Goal: Information Seeking & Learning: Learn about a topic

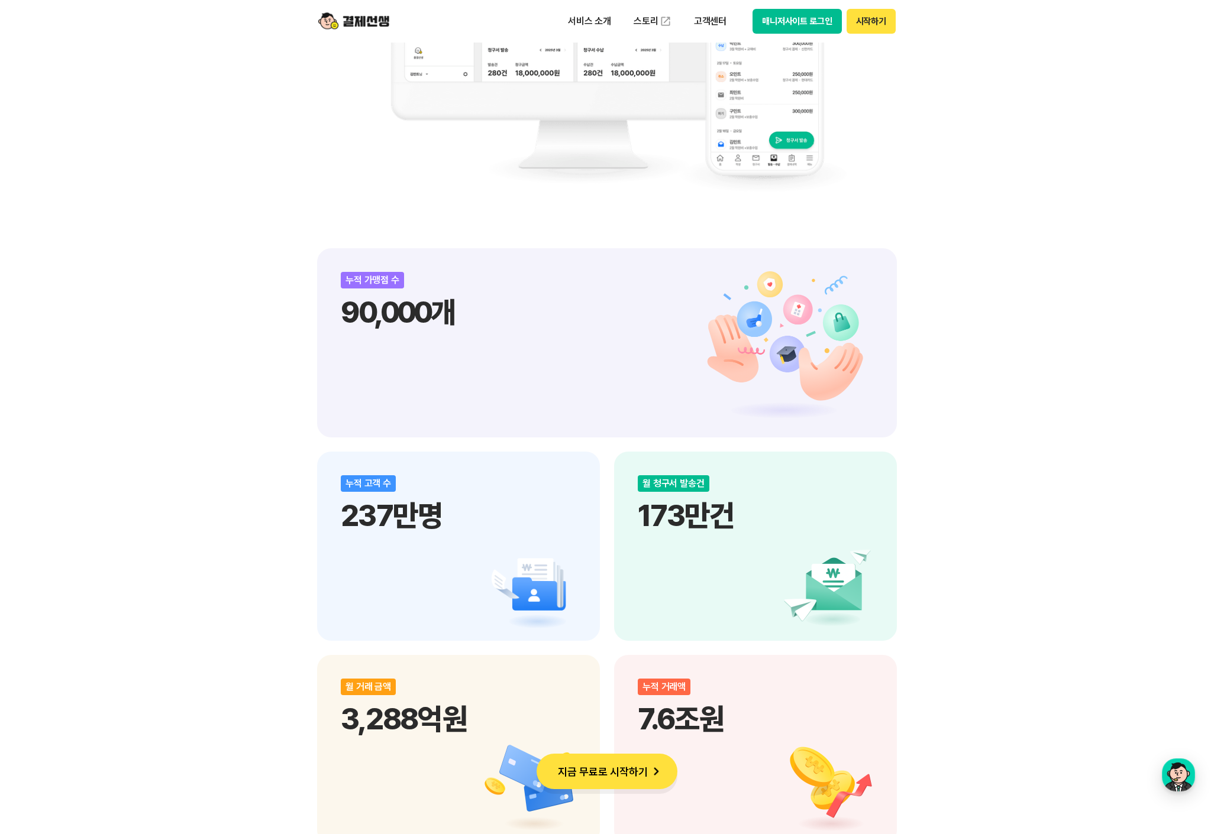
scroll to position [1224, 0]
click at [594, 18] on p "서비스 소개" at bounding box center [589, 21] width 60 height 21
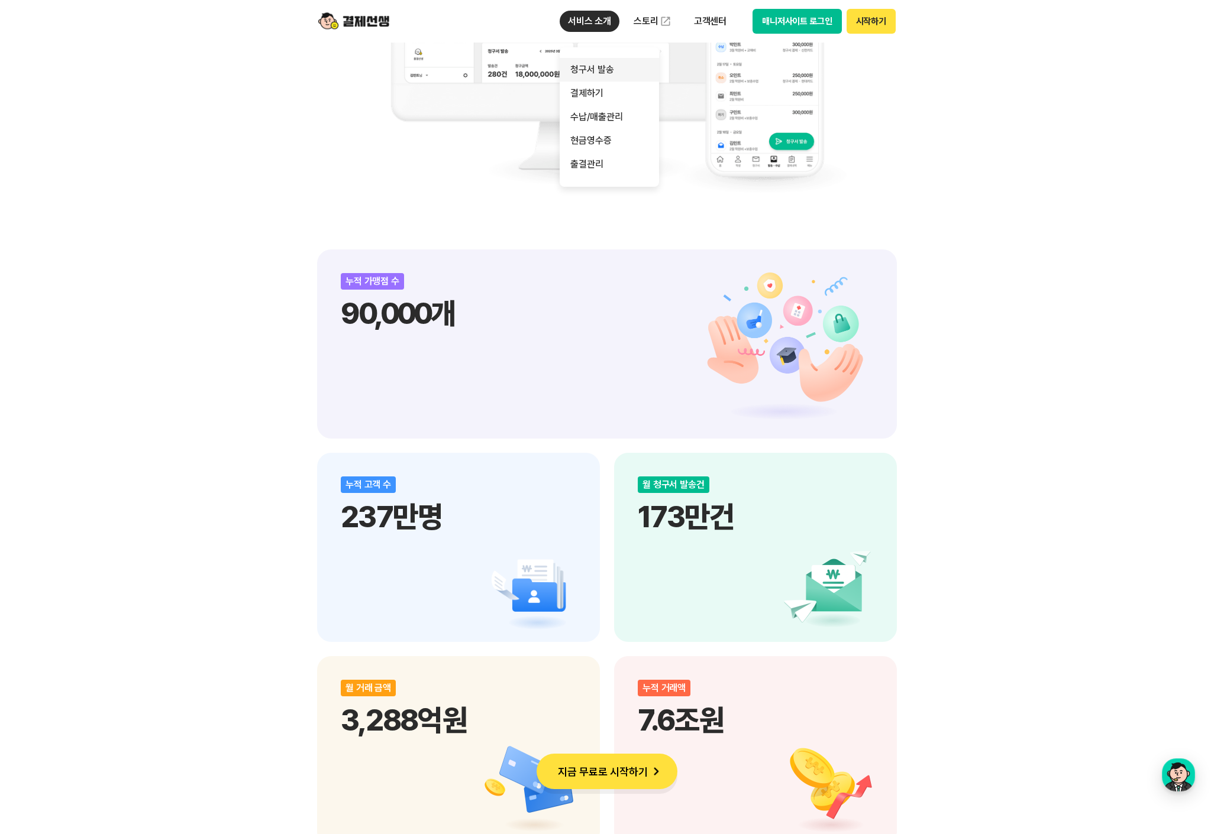
click at [589, 70] on link "청구서 발송" at bounding box center [608, 70] width 99 height 24
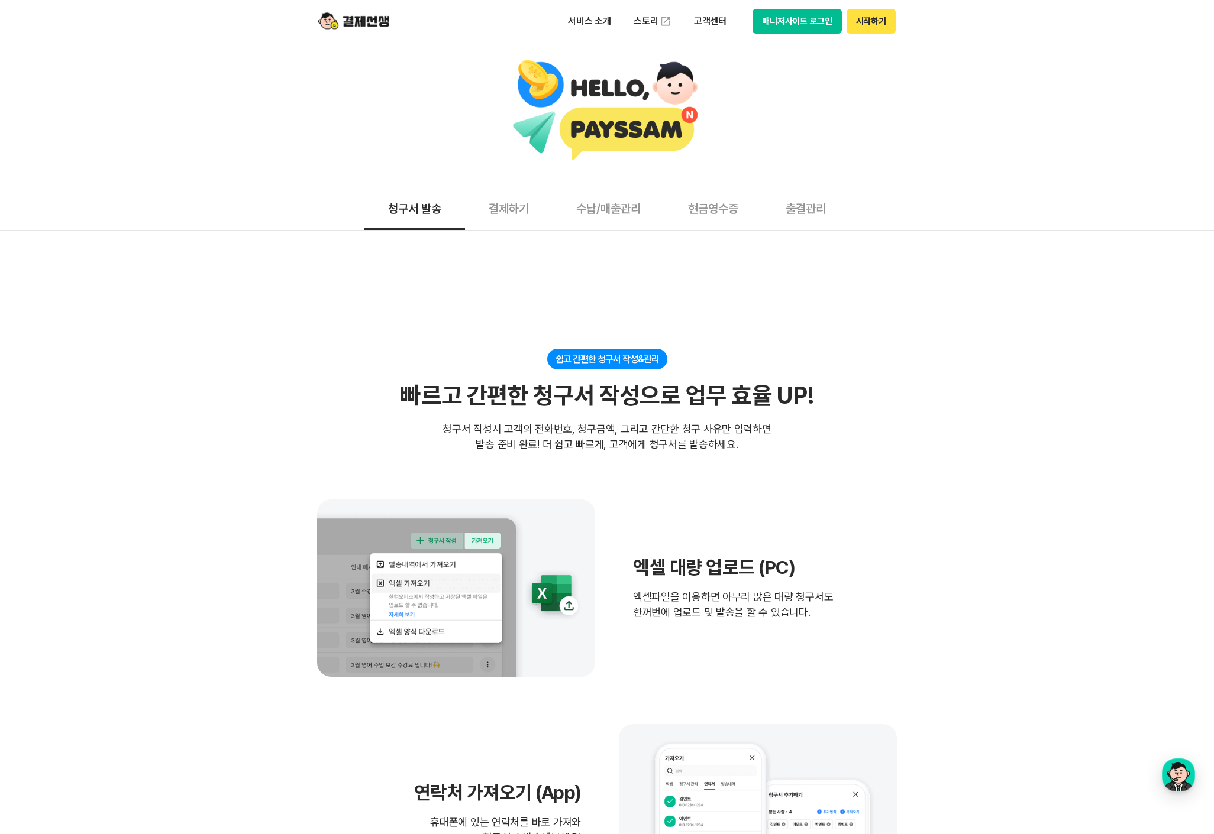
click at [514, 206] on button "결제하기" at bounding box center [509, 208] width 88 height 44
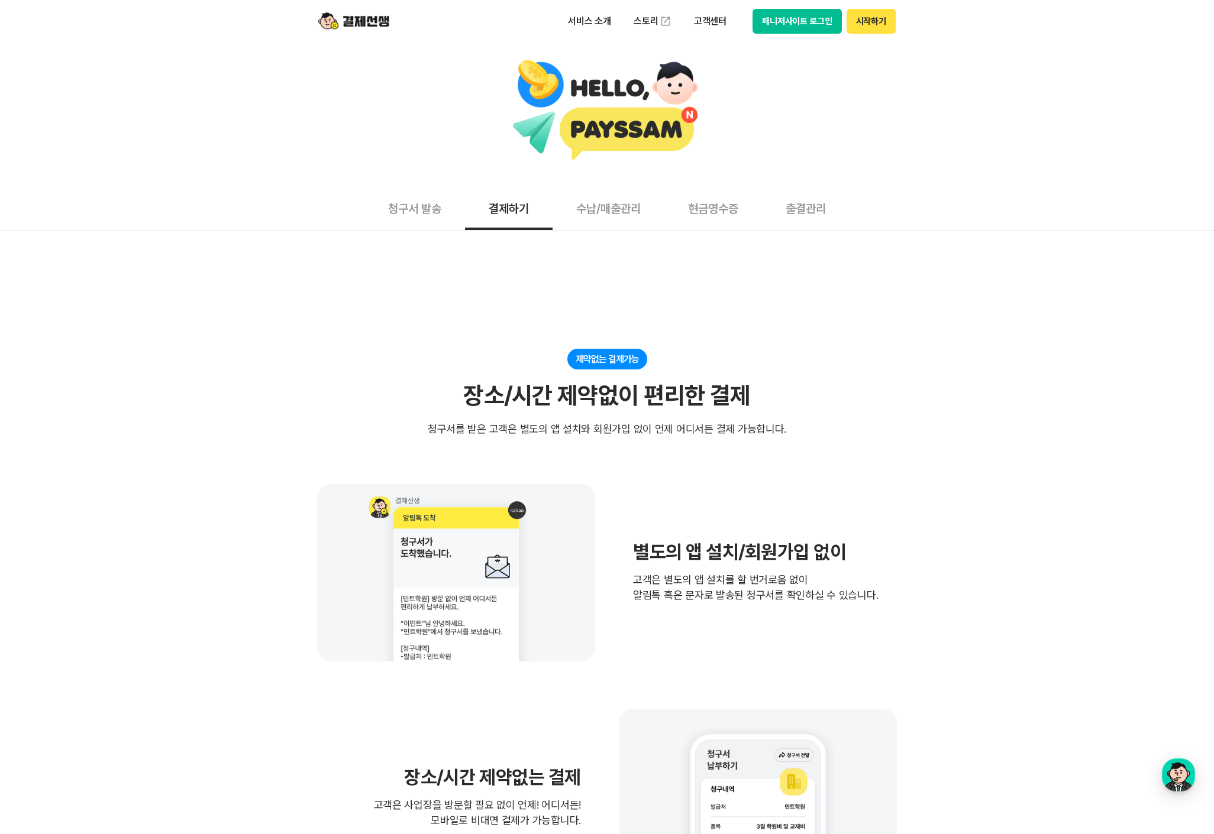
click at [618, 217] on button "수납/매출관리" at bounding box center [608, 208] width 112 height 44
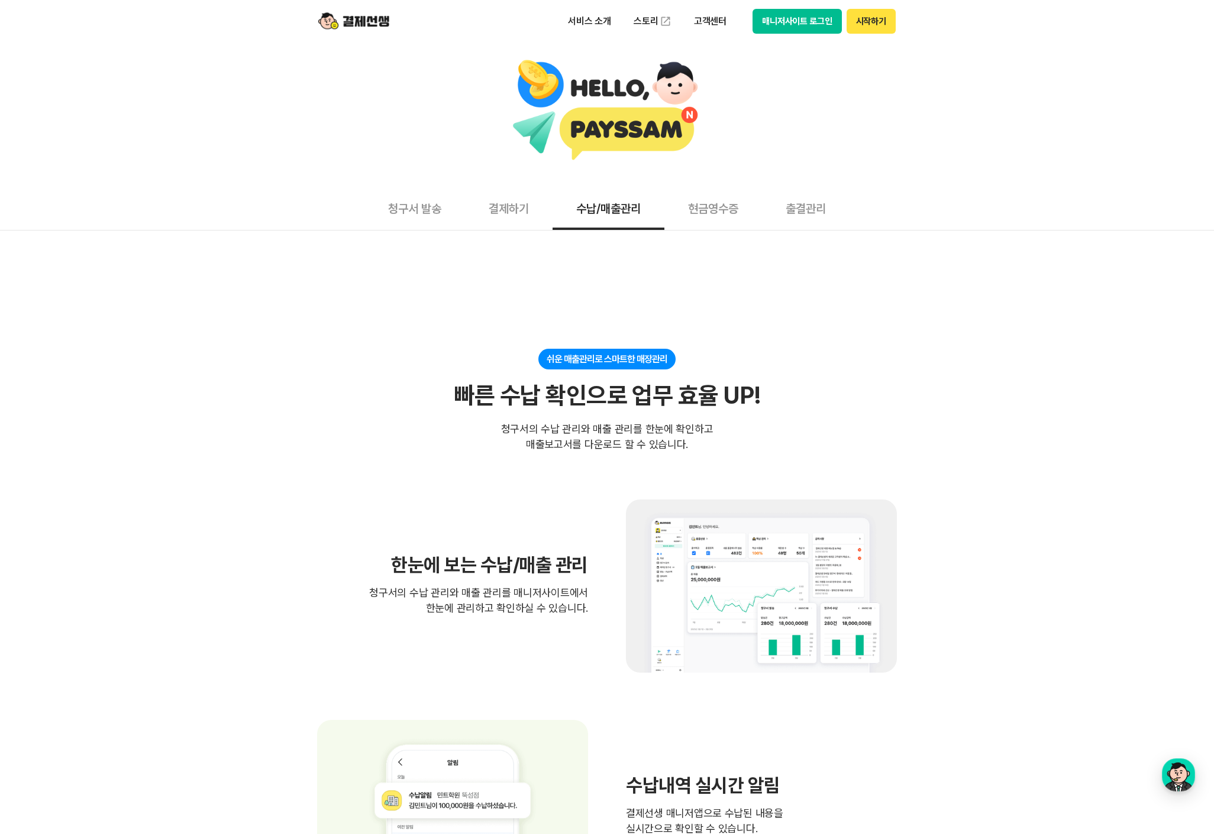
click at [717, 215] on button "현금영수증" at bounding box center [713, 208] width 98 height 44
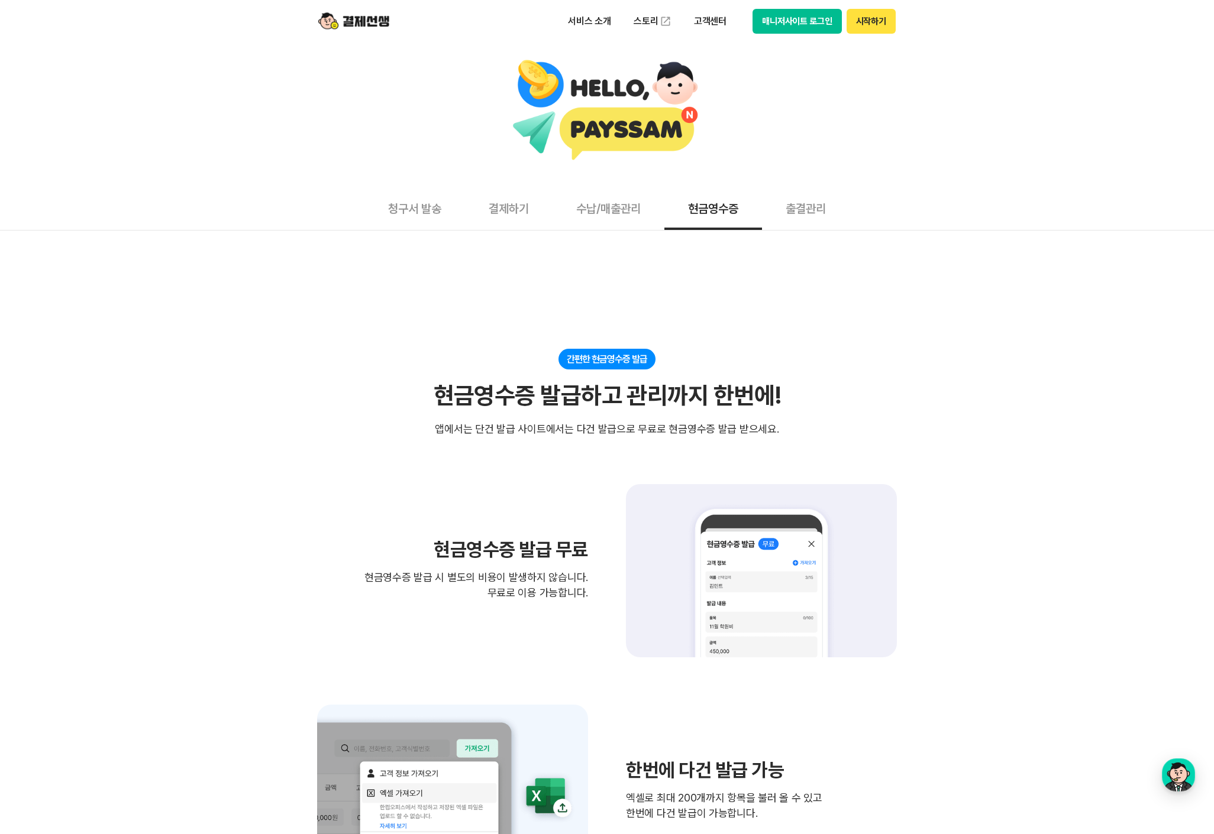
click at [808, 211] on button "출결관리" at bounding box center [806, 208] width 88 height 44
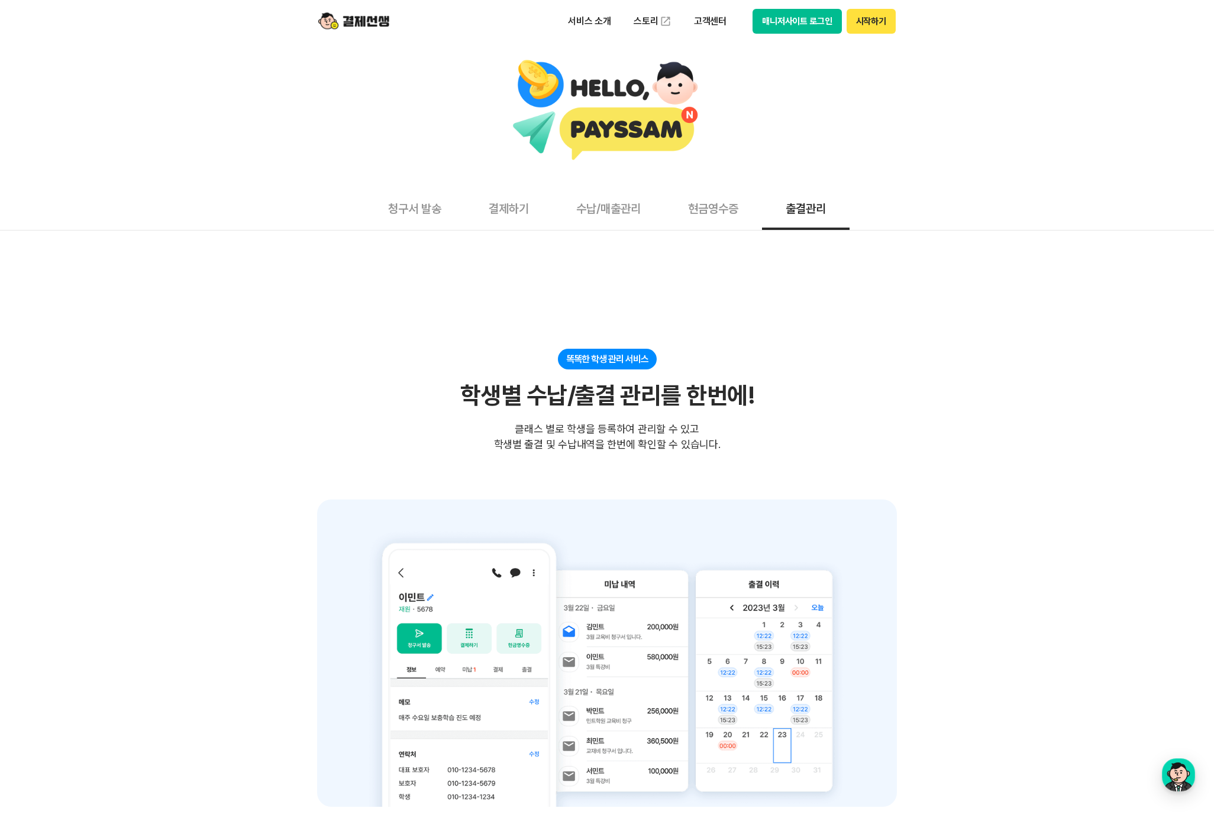
click at [423, 206] on button "청구서 발송" at bounding box center [414, 208] width 101 height 44
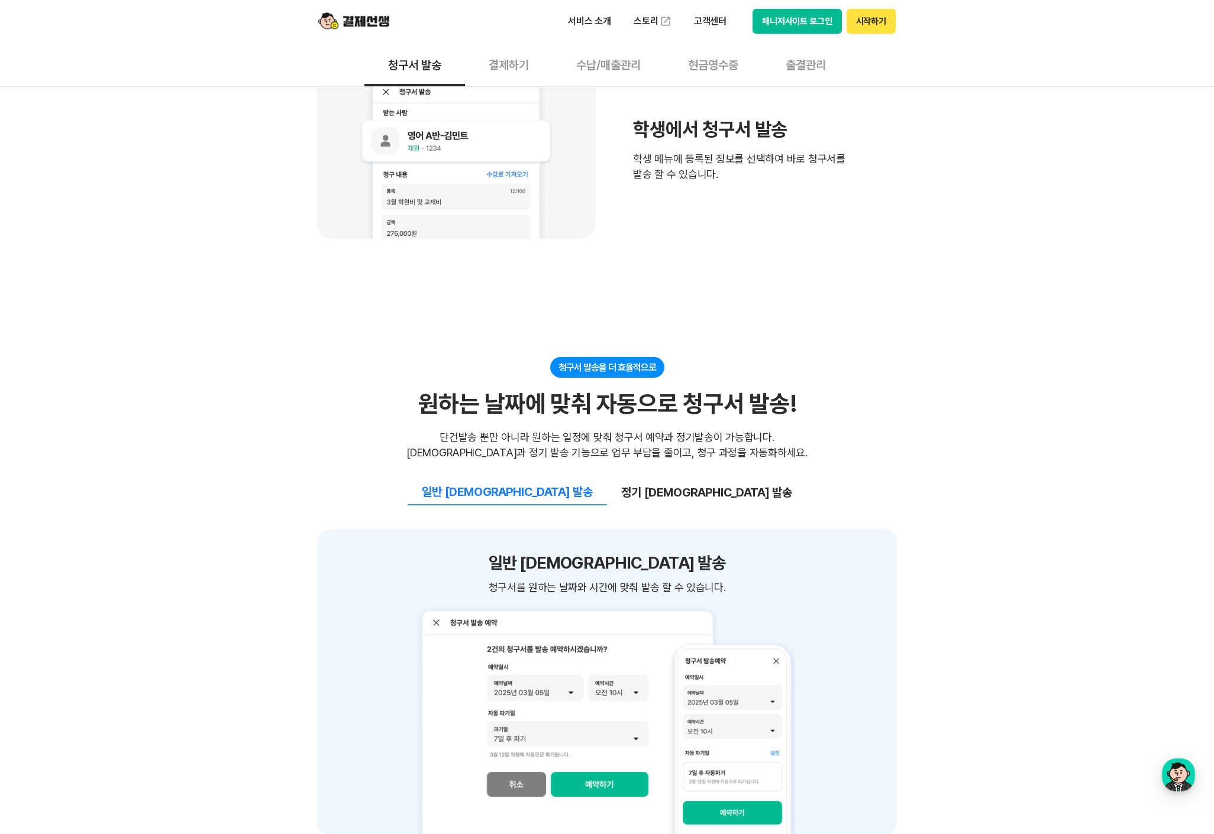
scroll to position [895, 0]
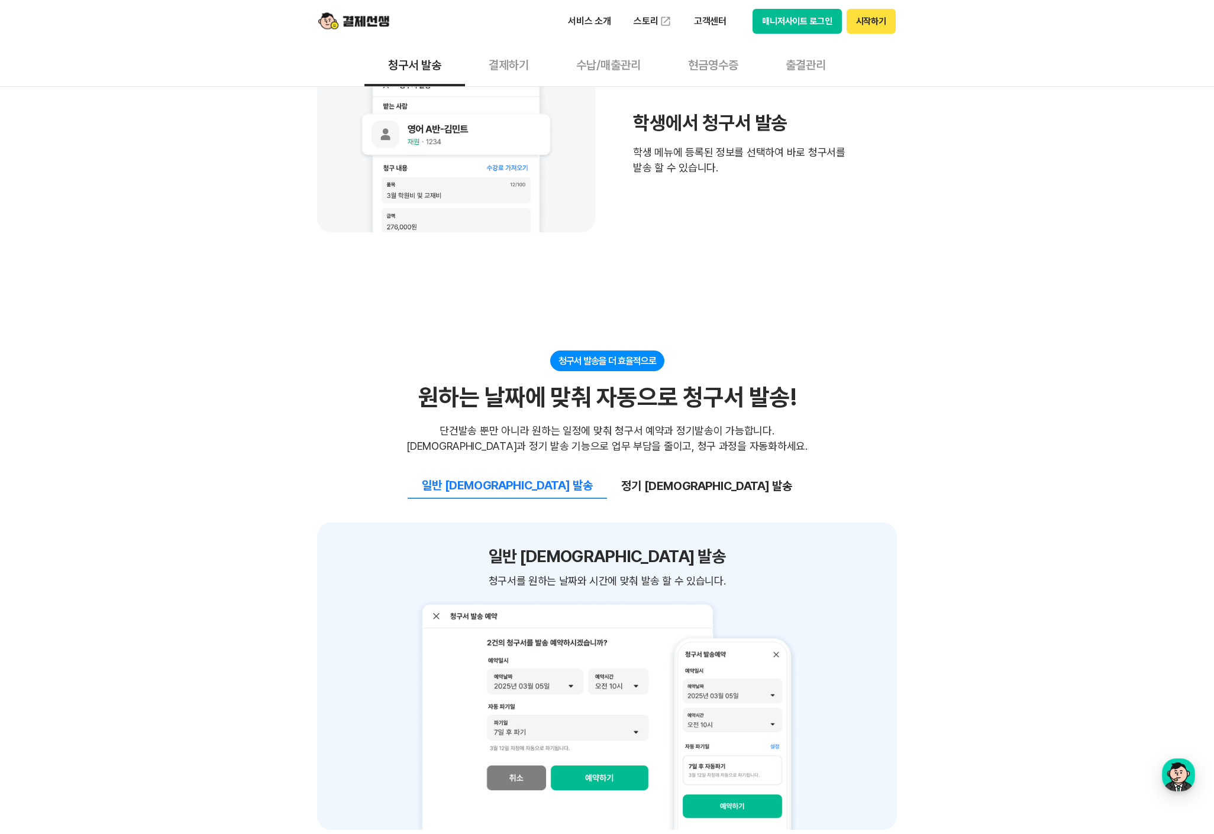
click at [672, 491] on button "정기 [DEMOGRAPHIC_DATA] 발송" at bounding box center [706, 486] width 199 height 25
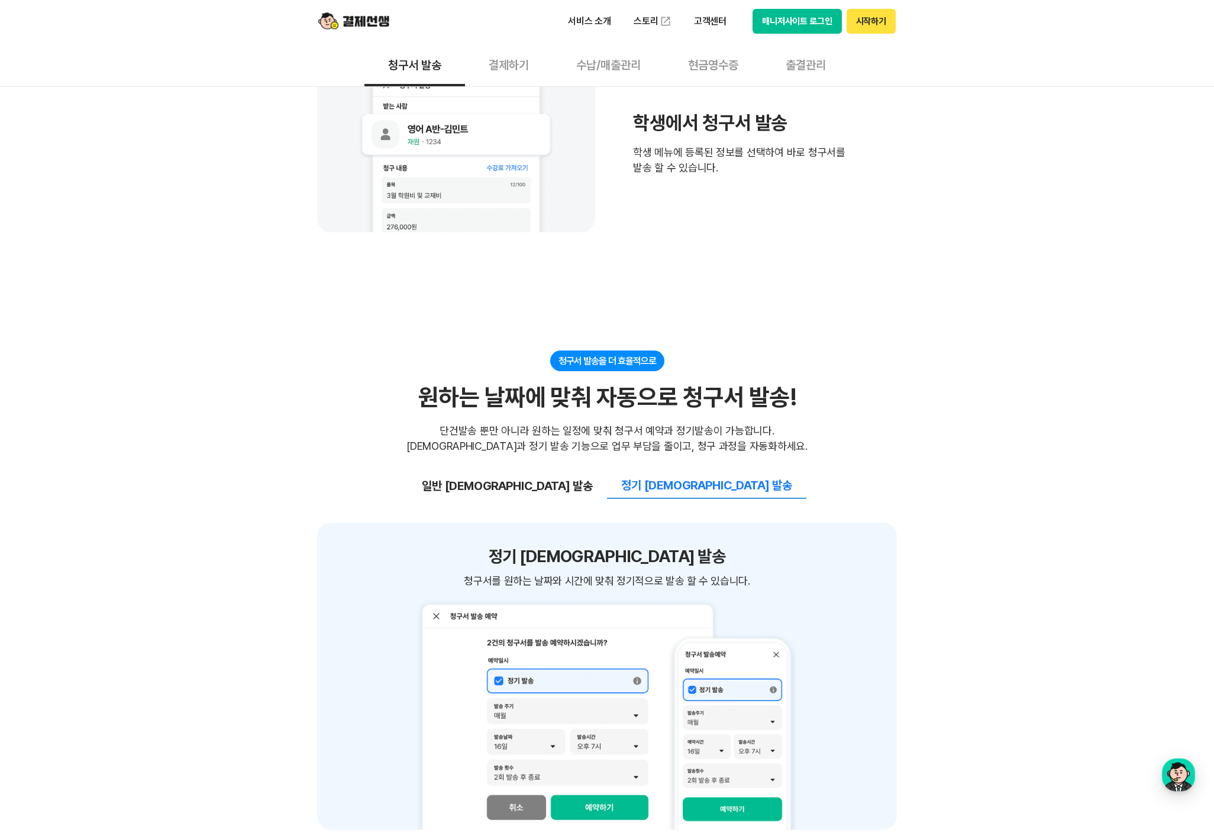
drag, startPoint x: 555, startPoint y: 485, endPoint x: 571, endPoint y: 485, distance: 16.6
click at [555, 485] on button "일반 [DEMOGRAPHIC_DATA] 발송" at bounding box center [506, 486] width 199 height 25
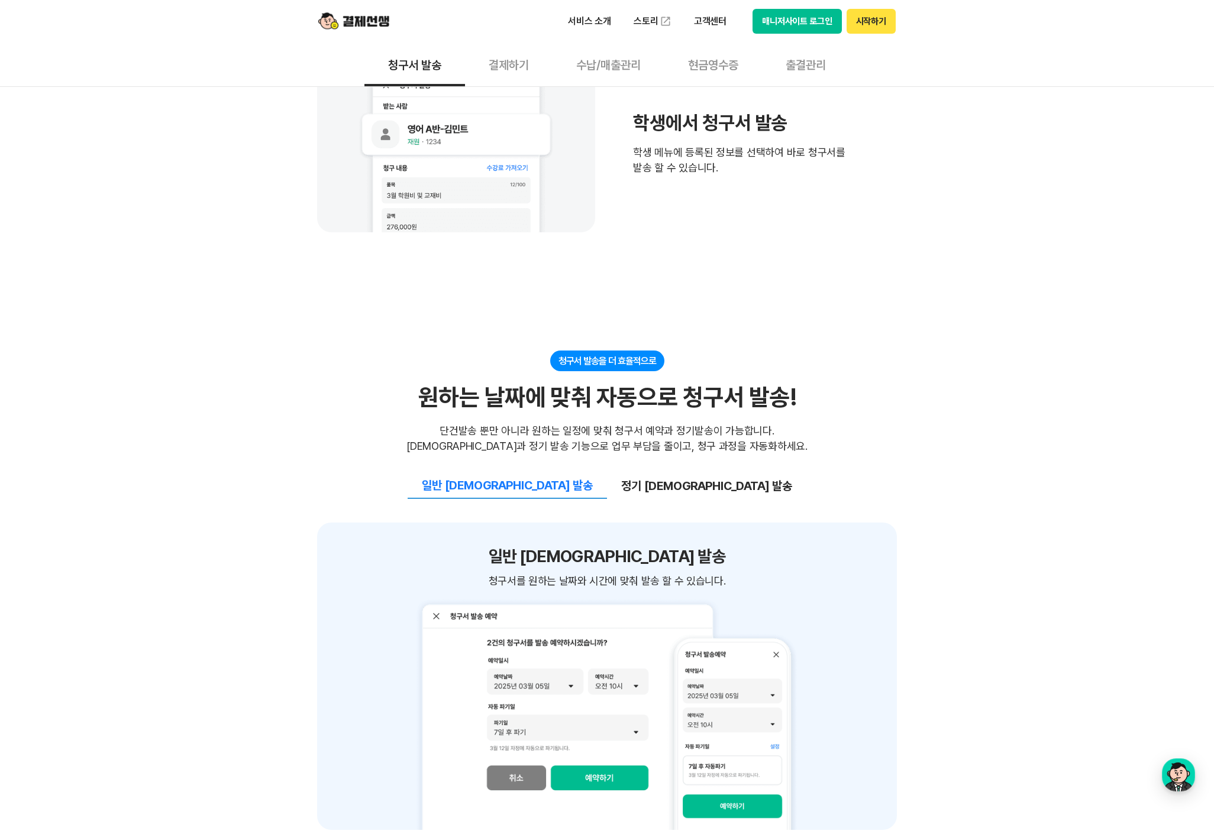
click at [663, 486] on button "정기 [DEMOGRAPHIC_DATA] 발송" at bounding box center [706, 486] width 199 height 25
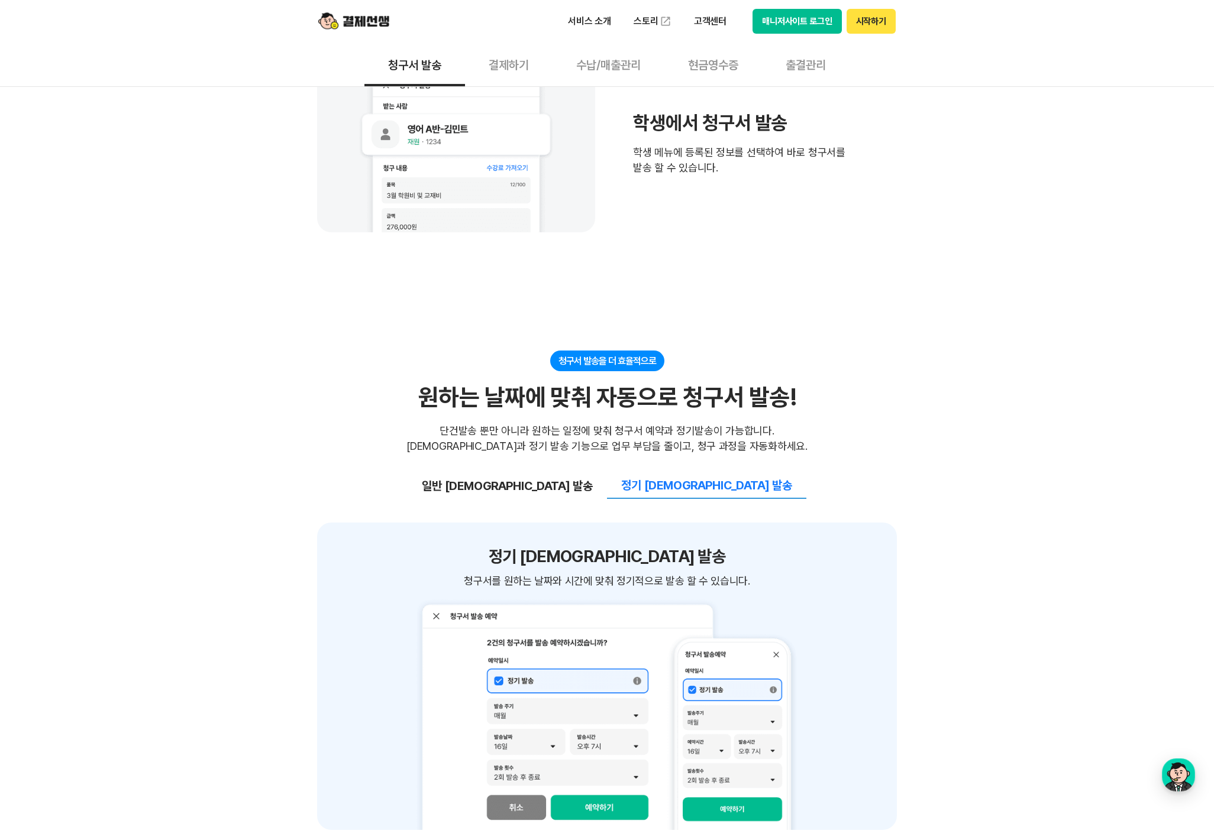
drag, startPoint x: 559, startPoint y: 484, endPoint x: 607, endPoint y: 484, distance: 47.9
click at [559, 484] on button "일반 [DEMOGRAPHIC_DATA] 발송" at bounding box center [506, 486] width 199 height 25
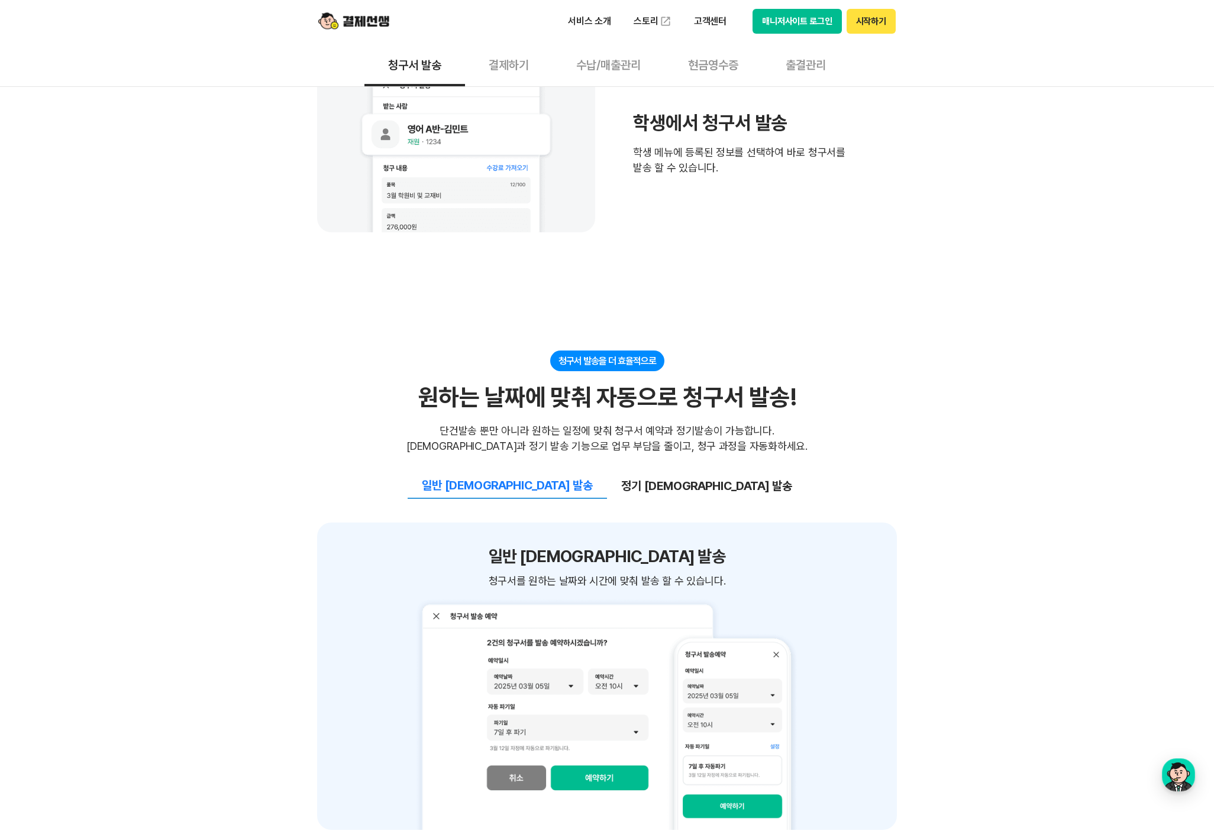
click at [659, 485] on button "정기 [DEMOGRAPHIC_DATA] 발송" at bounding box center [706, 486] width 199 height 25
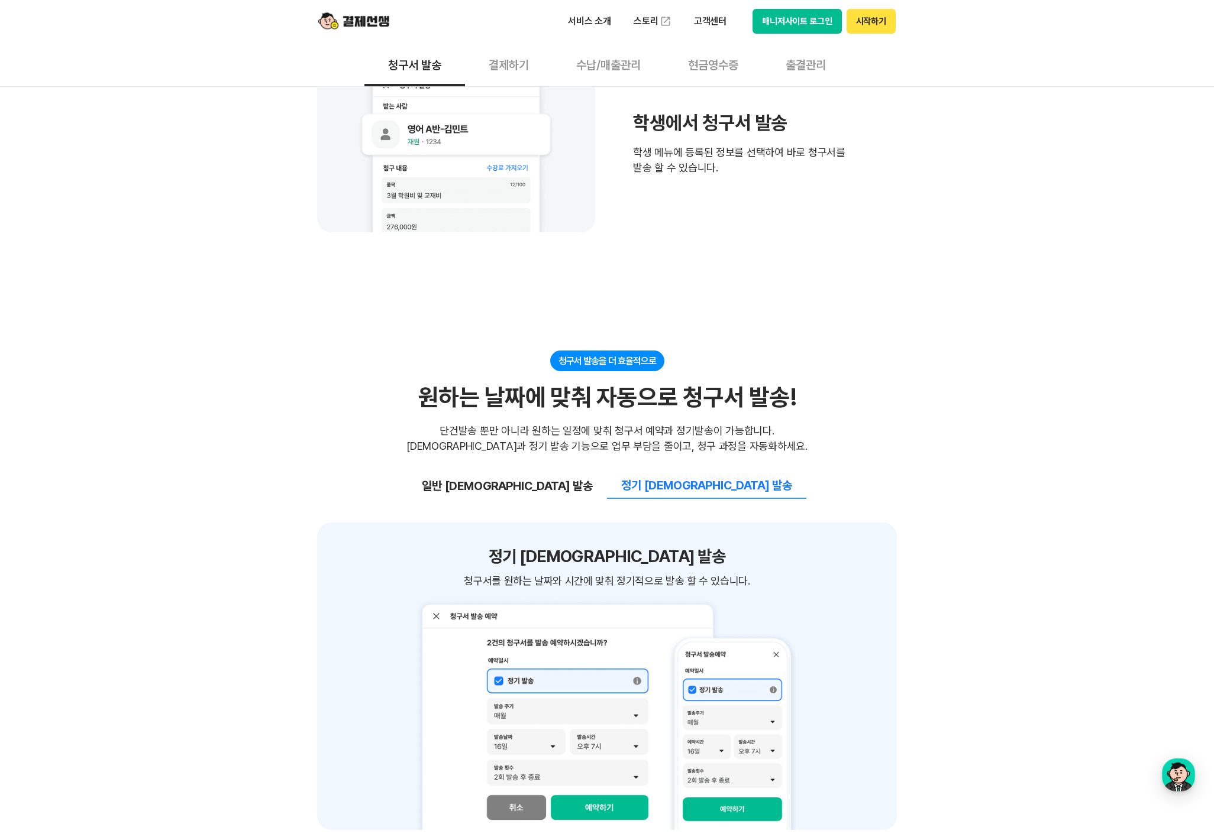
click at [560, 484] on button "일반 [DEMOGRAPHIC_DATA] 발송" at bounding box center [506, 486] width 199 height 25
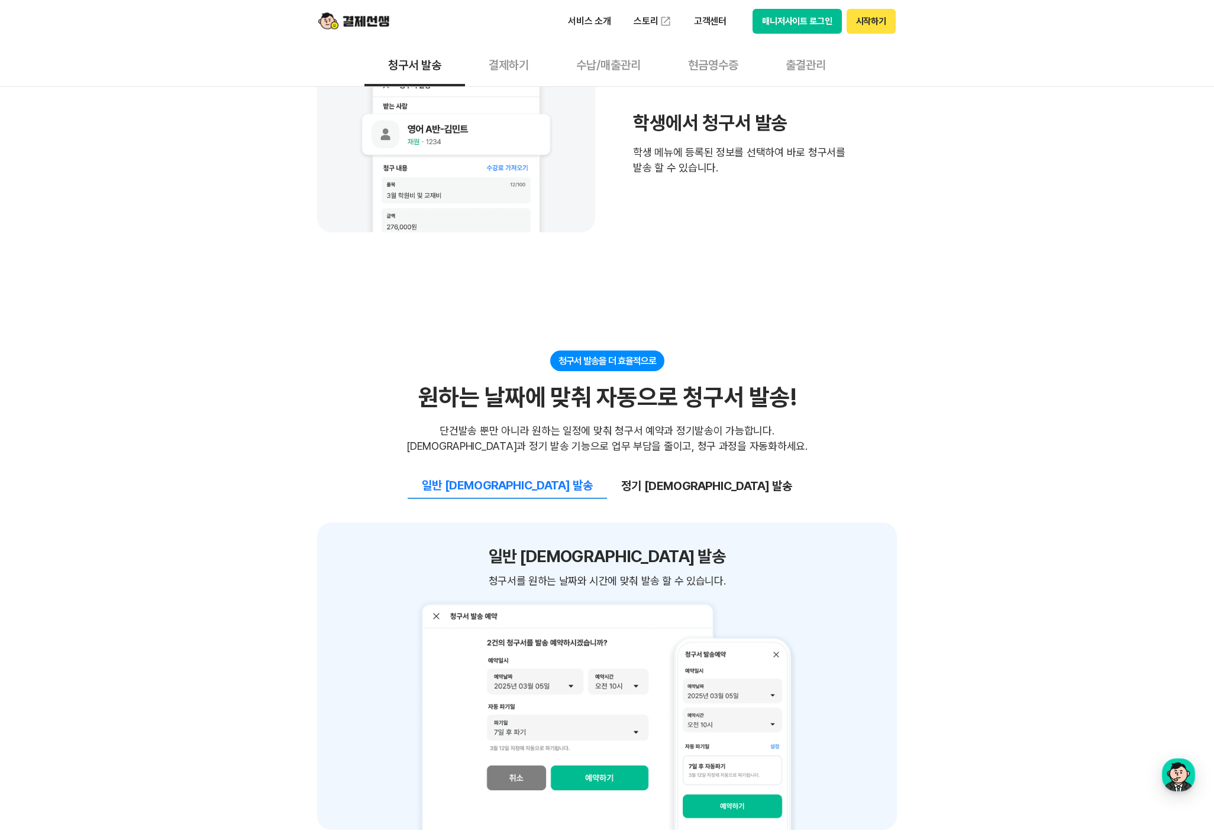
click at [659, 486] on button "정기 [DEMOGRAPHIC_DATA] 발송" at bounding box center [706, 486] width 199 height 25
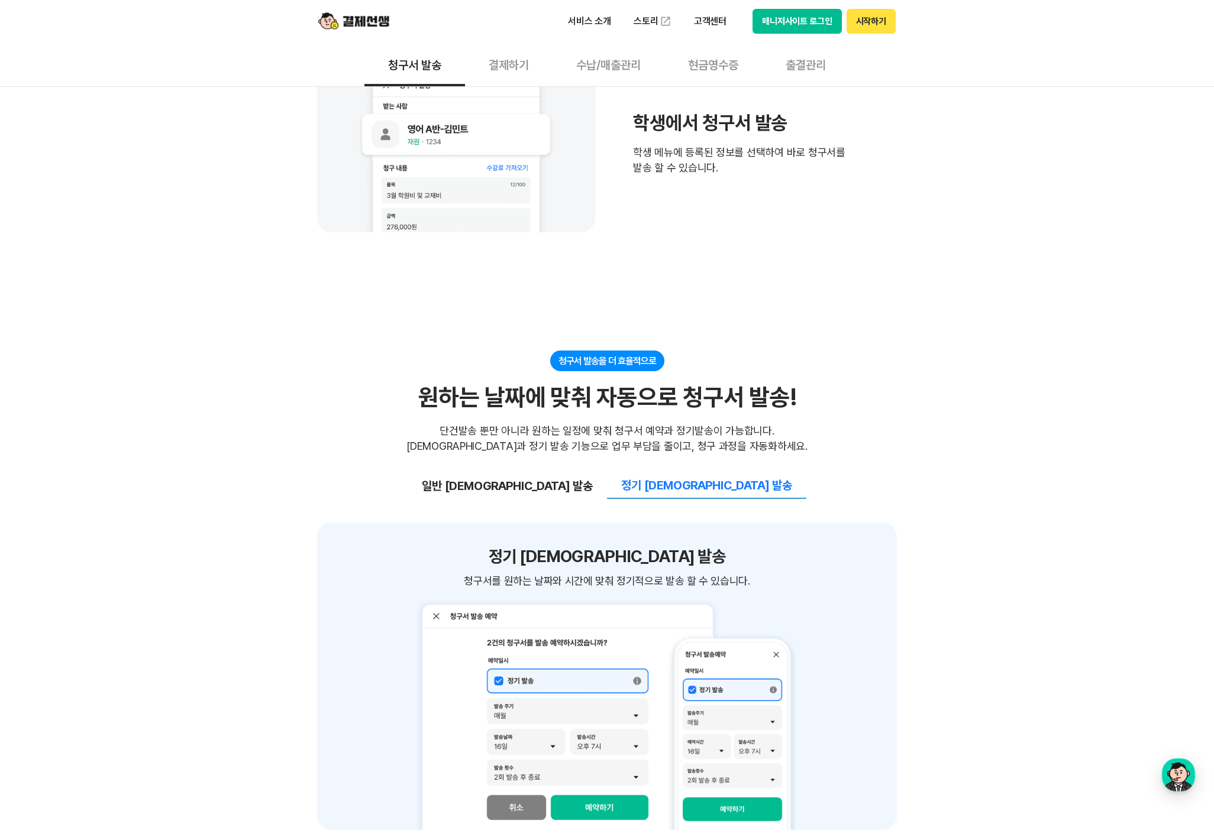
click at [559, 483] on button "일반 [DEMOGRAPHIC_DATA] 발송" at bounding box center [506, 486] width 199 height 25
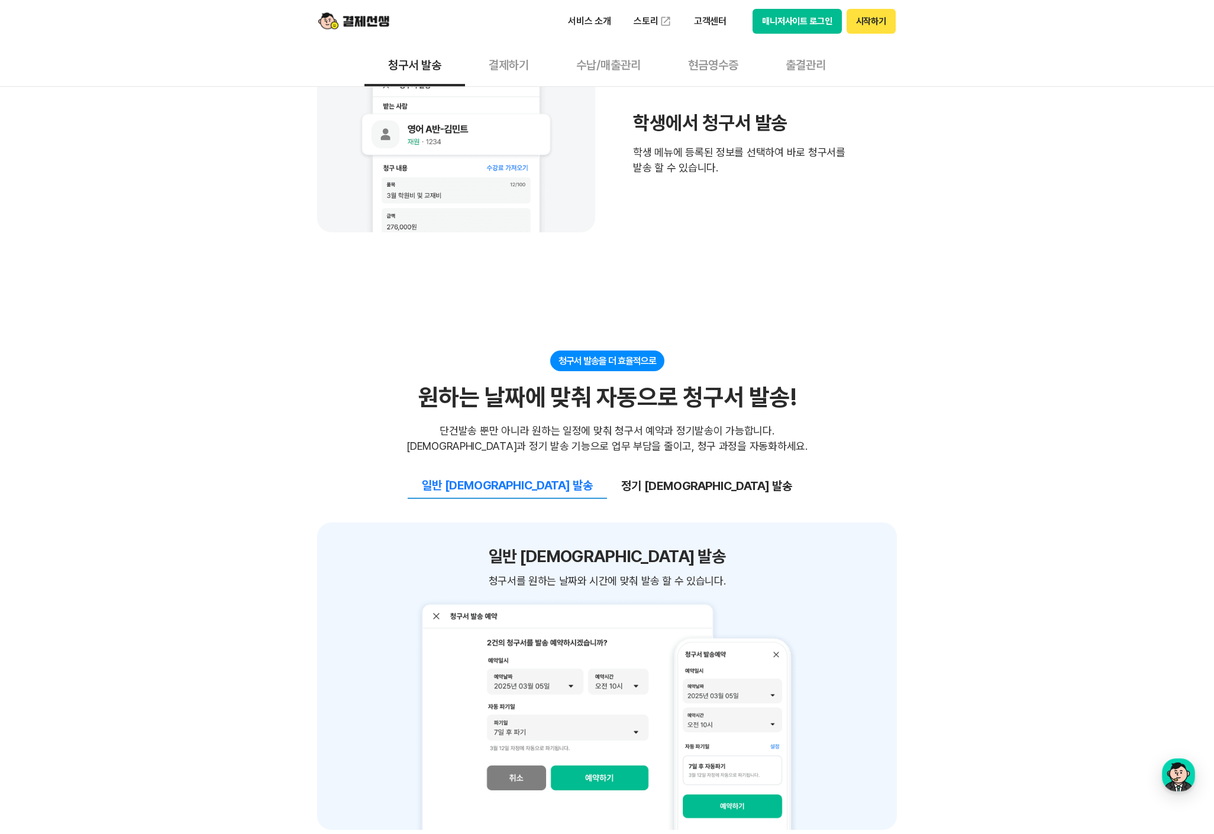
click at [659, 484] on button "정기 [DEMOGRAPHIC_DATA] 발송" at bounding box center [706, 486] width 199 height 25
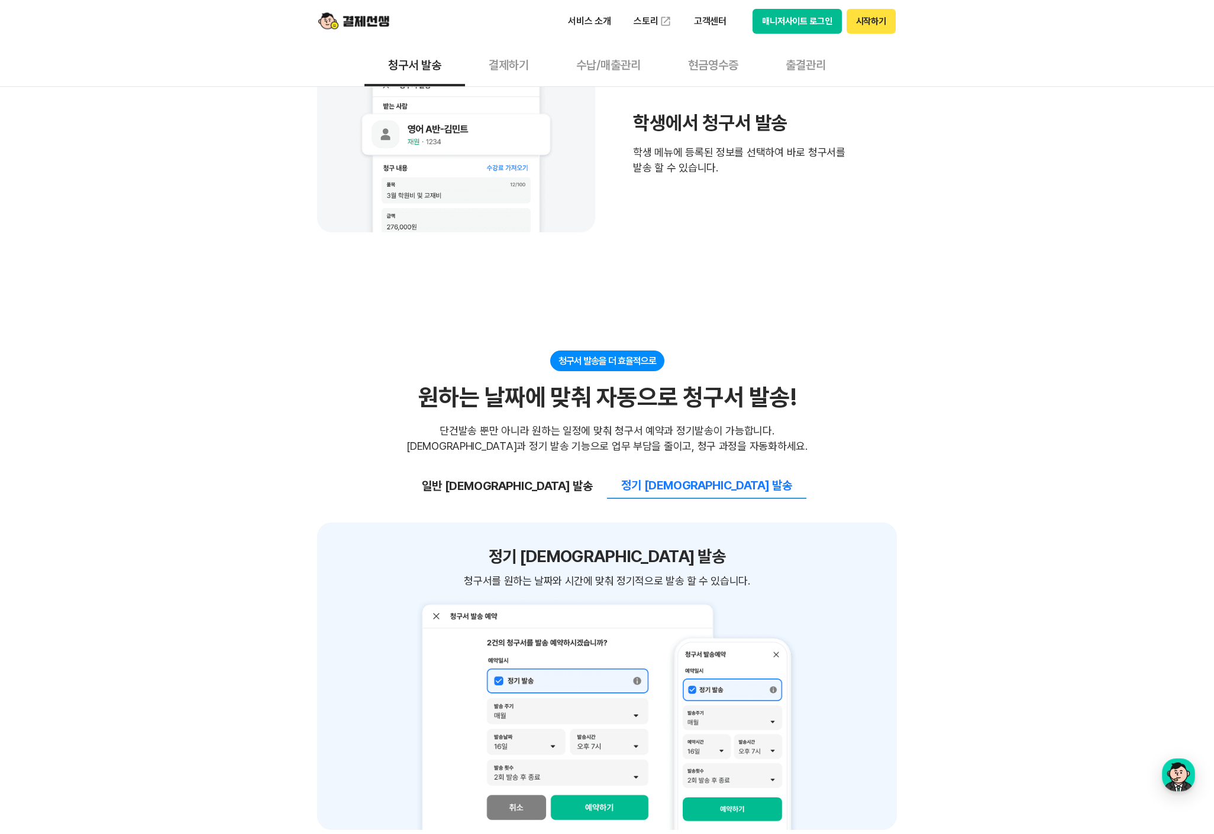
click at [552, 485] on button "일반 [DEMOGRAPHIC_DATA] 발송" at bounding box center [506, 486] width 199 height 25
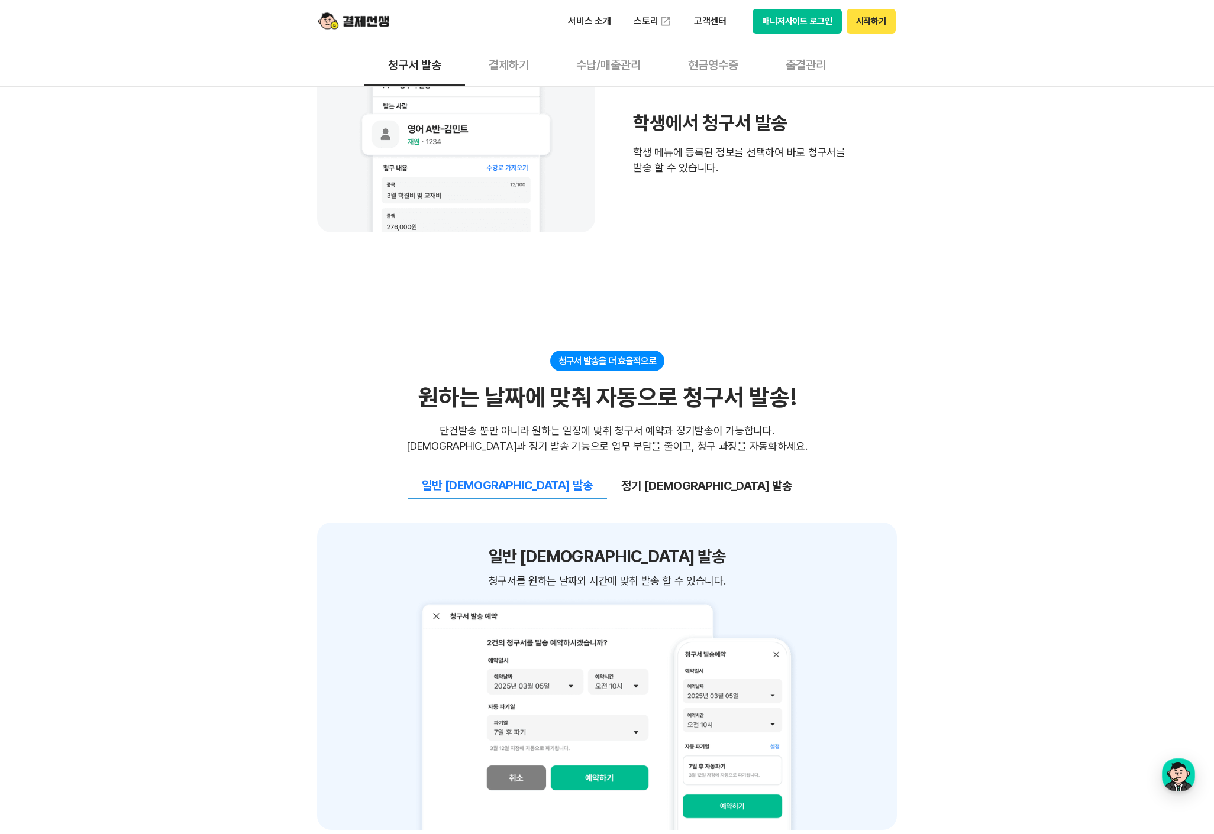
click at [654, 487] on button "정기 [DEMOGRAPHIC_DATA] 발송" at bounding box center [706, 486] width 199 height 25
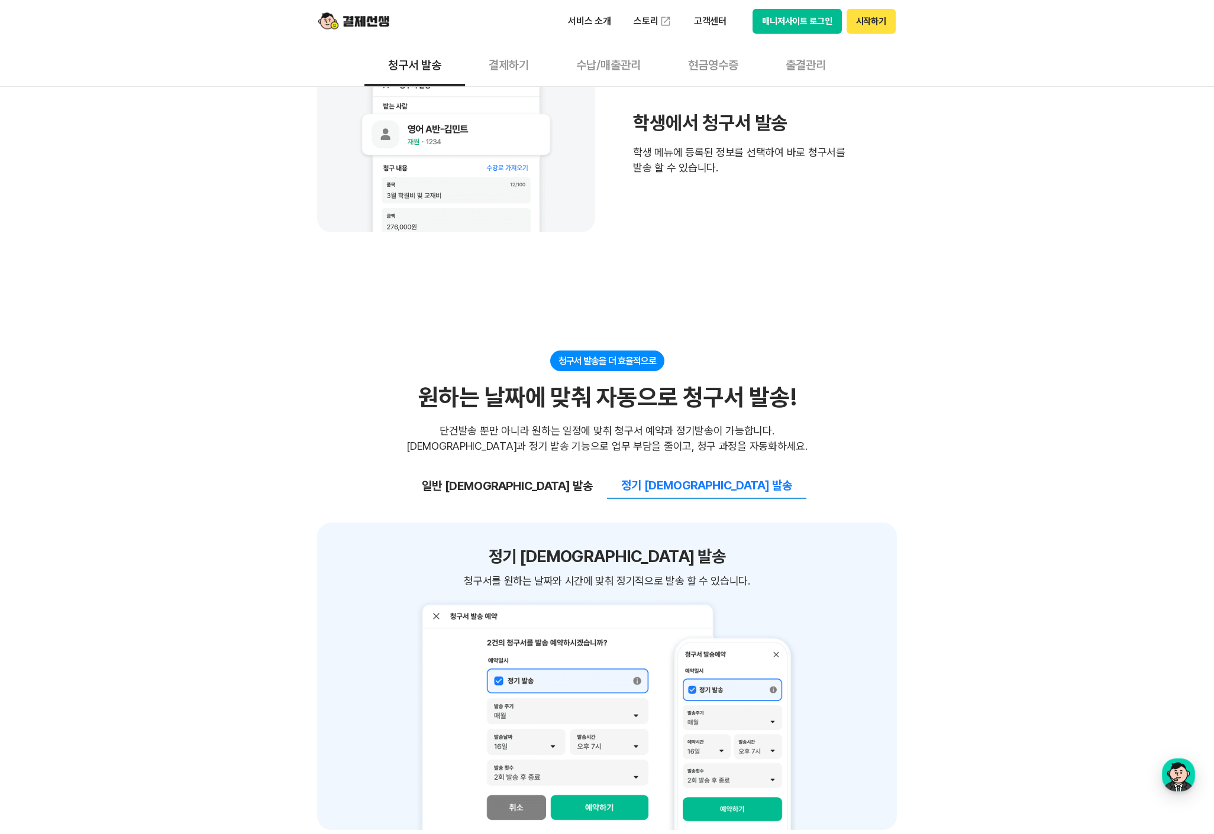
click at [563, 484] on button "일반 [DEMOGRAPHIC_DATA] 발송" at bounding box center [506, 486] width 199 height 25
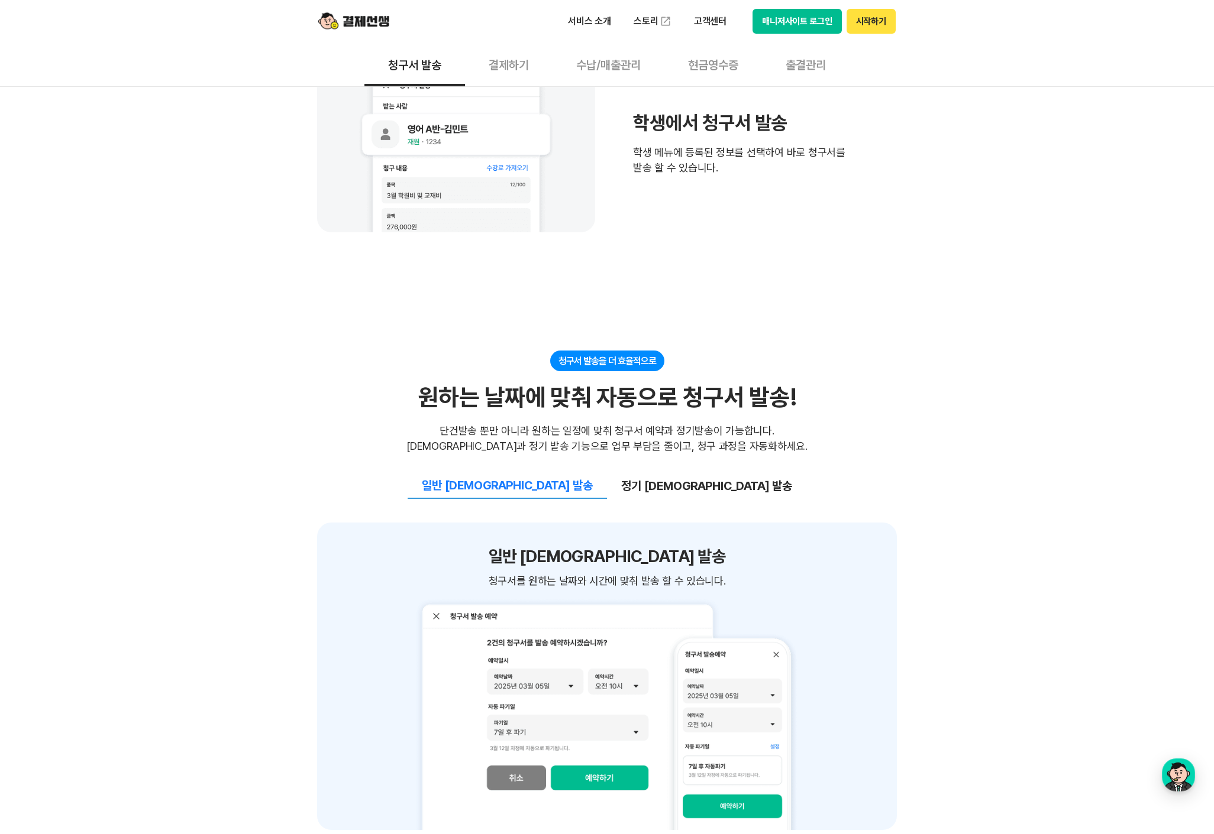
click at [654, 483] on button "정기 [DEMOGRAPHIC_DATA] 발송" at bounding box center [706, 486] width 199 height 25
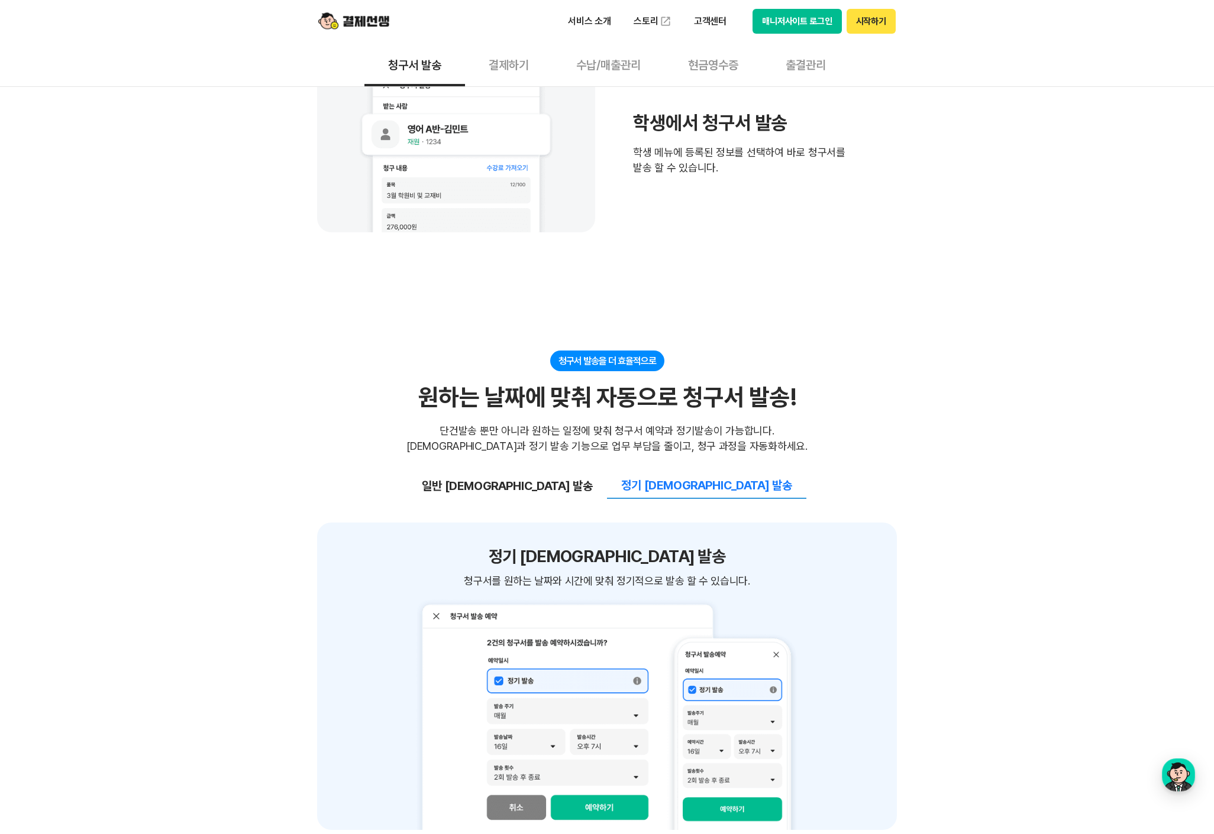
click at [559, 485] on button "일반 [DEMOGRAPHIC_DATA] 발송" at bounding box center [506, 486] width 199 height 25
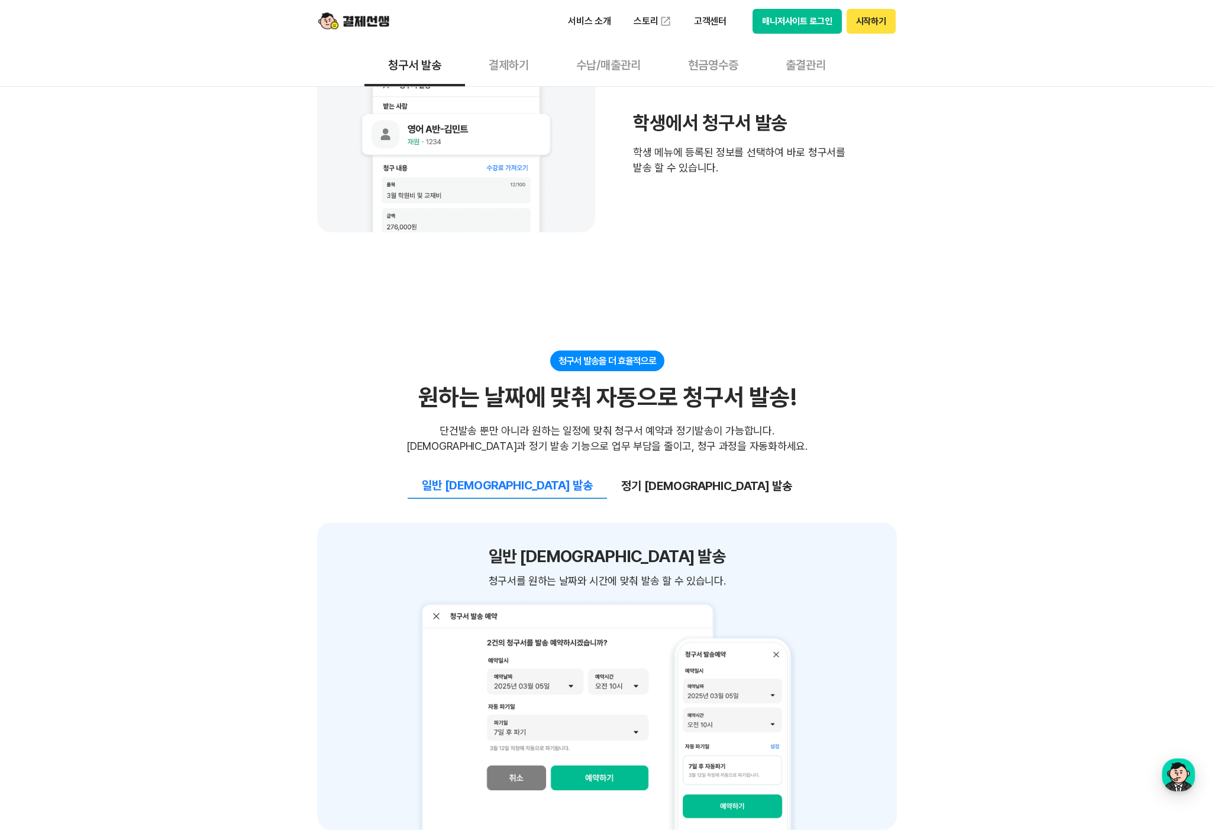
click at [660, 484] on button "정기 [DEMOGRAPHIC_DATA] 발송" at bounding box center [706, 486] width 199 height 25
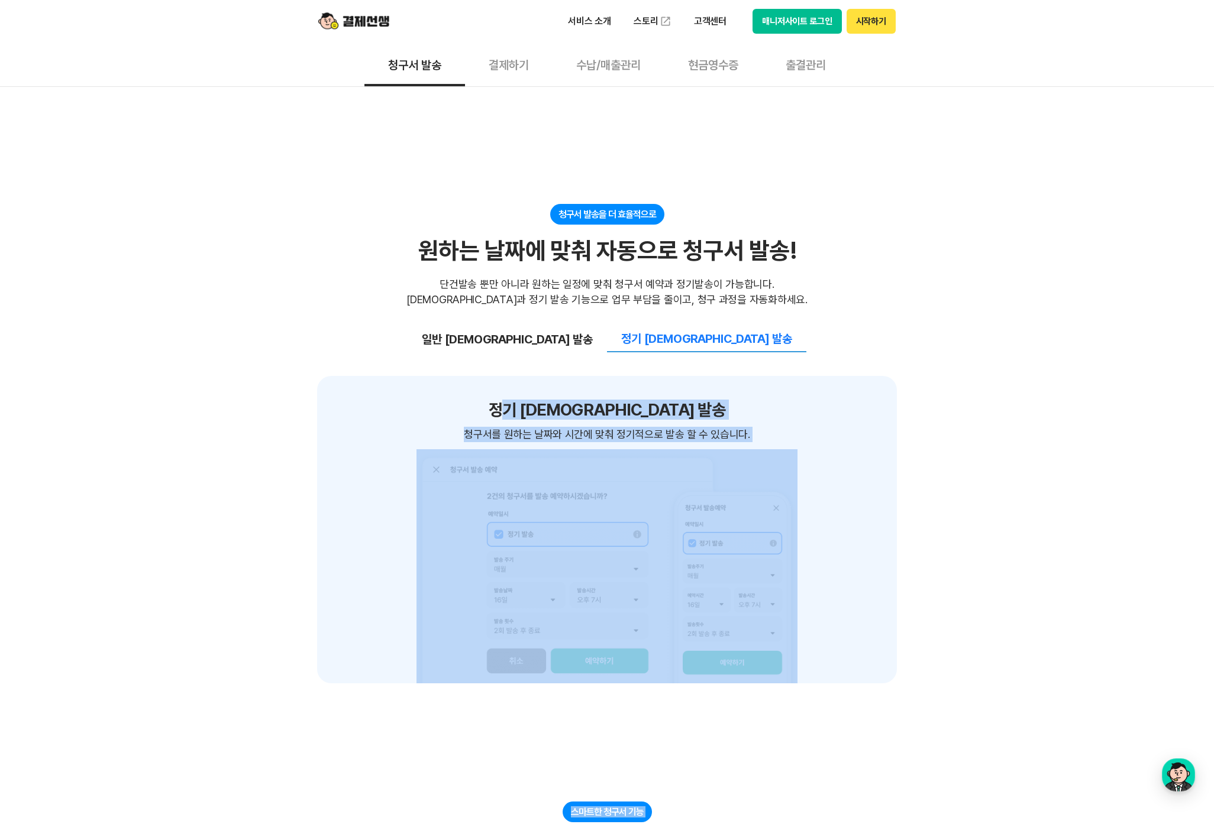
drag, startPoint x: 569, startPoint y: 404, endPoint x: 1012, endPoint y: 689, distance: 526.8
click at [1011, 688] on div "쉽고 간편한 청구서 작성&관리 빠르고 간편한 청구서 작성으로 업무 효율 UP! 빠르고 간편한 청구서 작성으로 업무 효율 UP! 청구서 작성시 …" at bounding box center [607, 439] width 1214 height 2265
click at [1012, 689] on div "쉽고 간편한 청구서 작성&관리 빠르고 간편한 청구서 작성으로 업무 효율 UP! 빠르고 간편한 청구서 작성으로 업무 효율 UP! 청구서 작성시 …" at bounding box center [607, 439] width 1214 height 2265
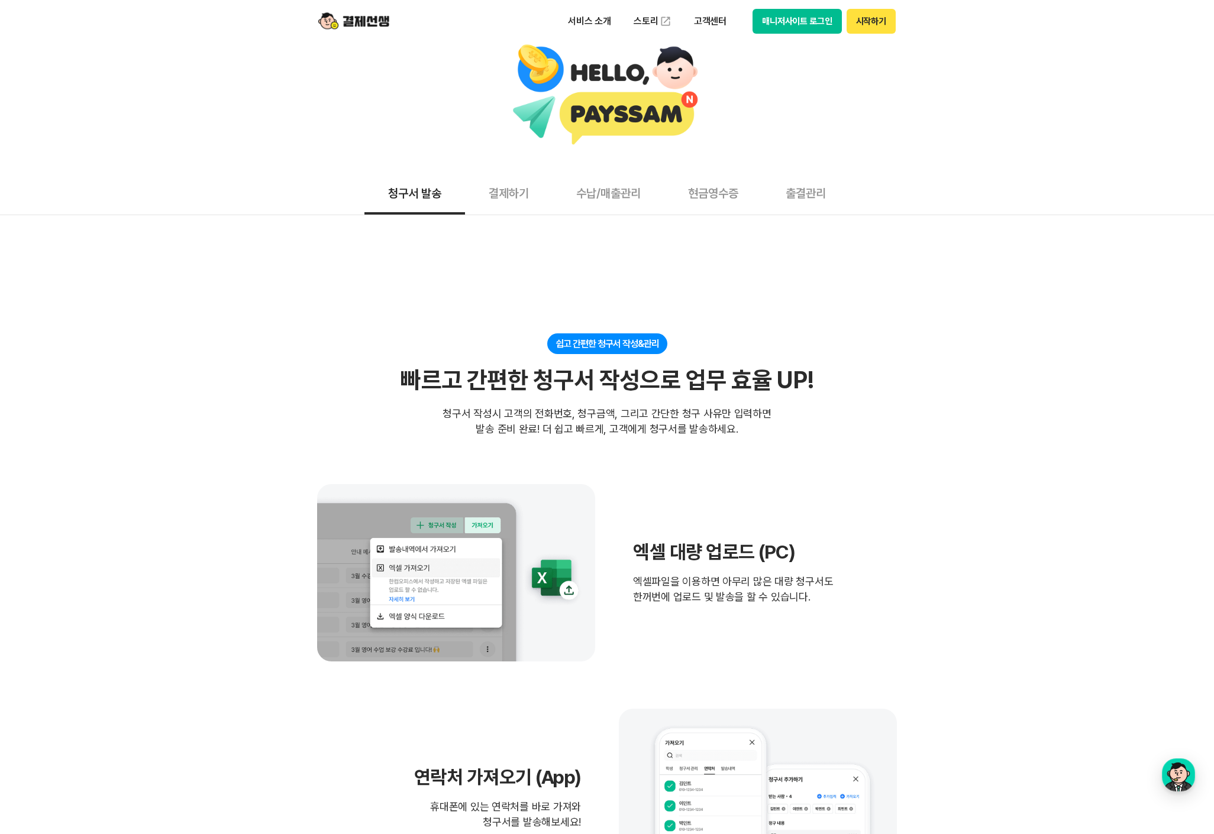
scroll to position [0, 0]
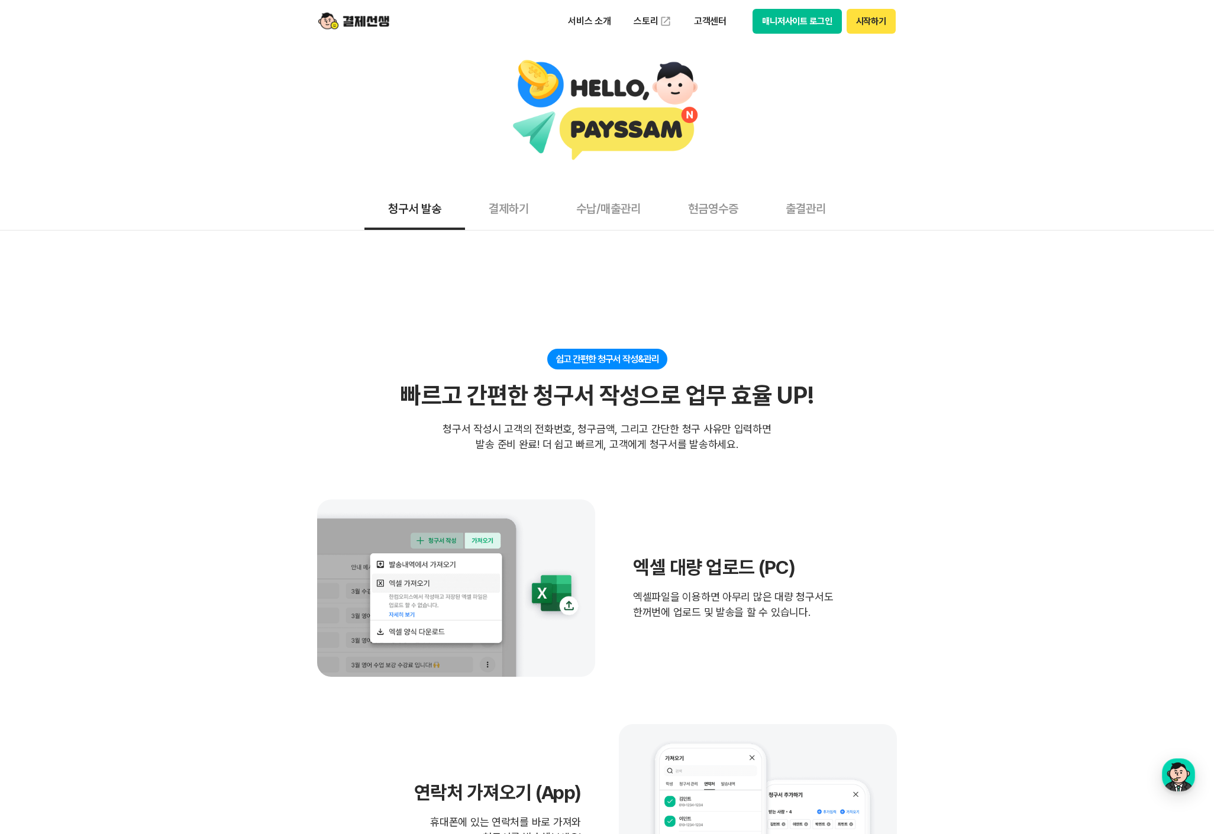
click at [508, 205] on button "결제하기" at bounding box center [509, 208] width 88 height 44
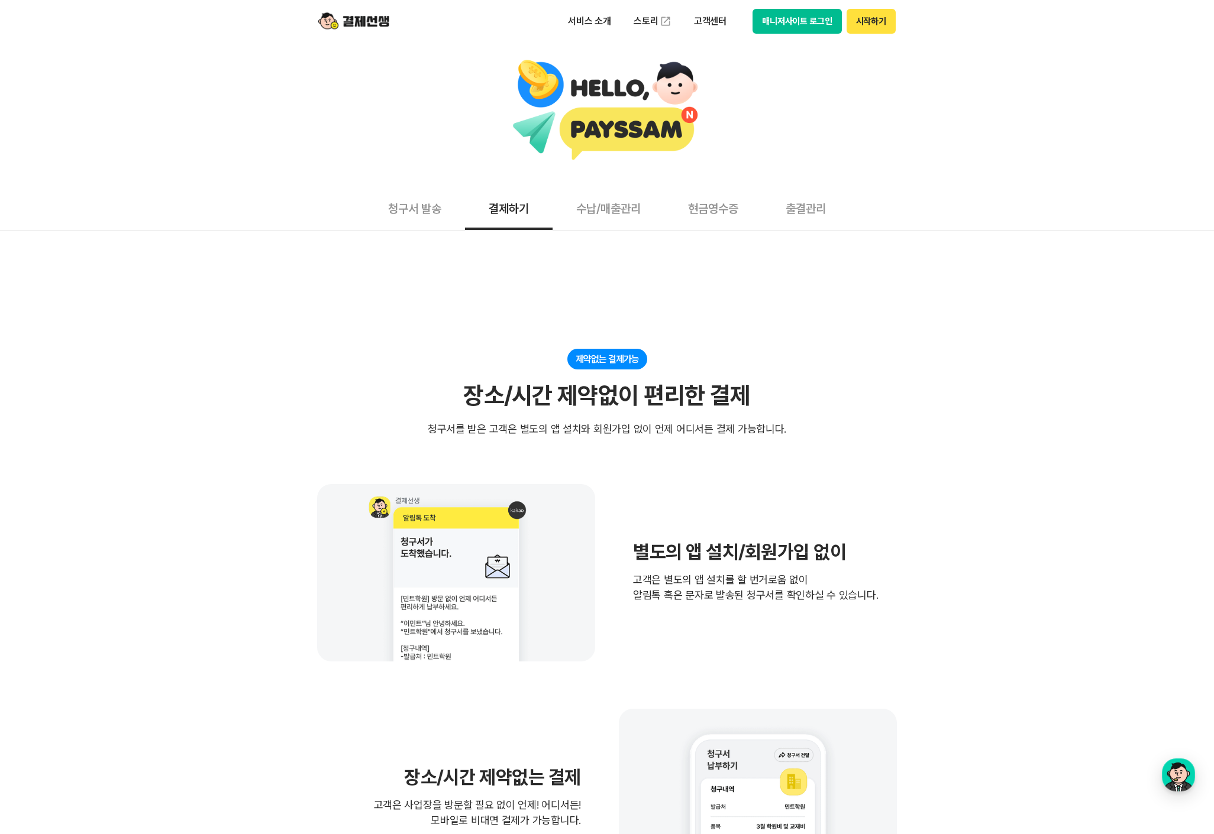
click at [612, 211] on button "수납/매출관리" at bounding box center [608, 208] width 112 height 44
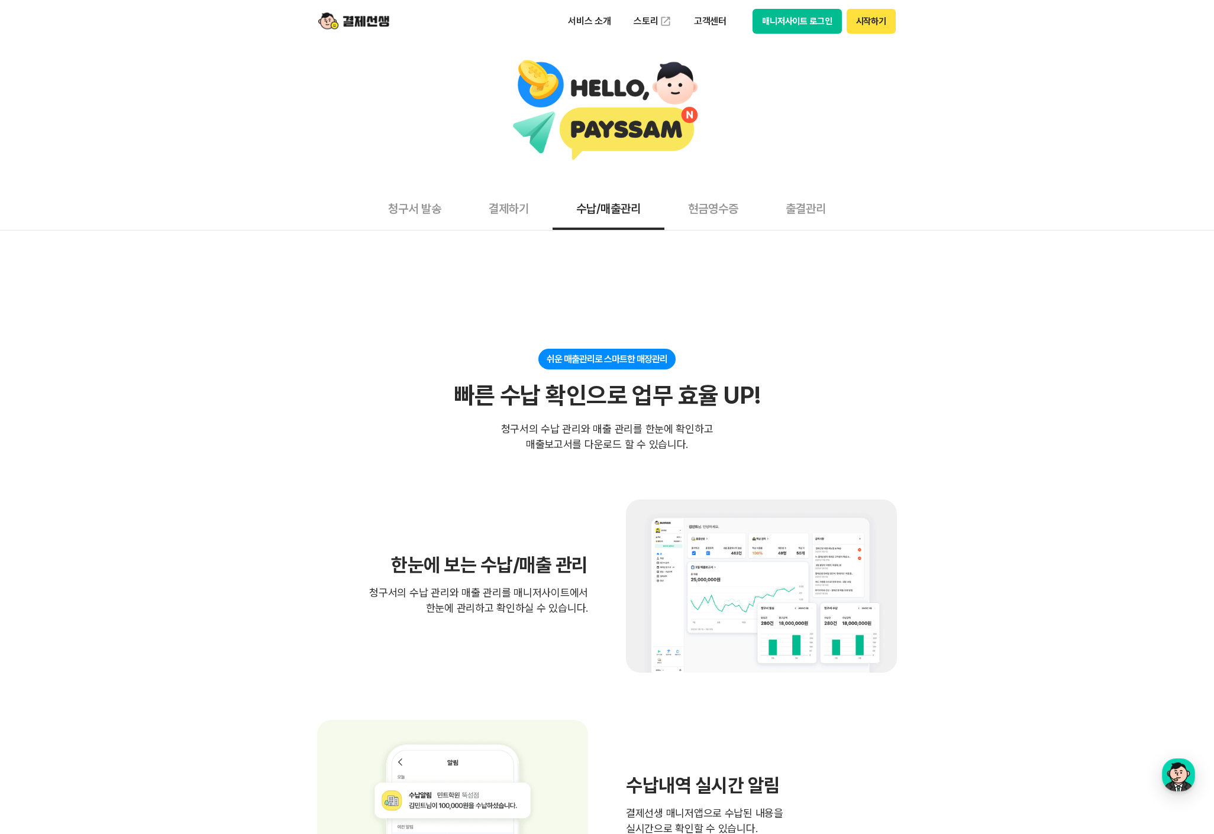
click at [727, 211] on button "현금영수증" at bounding box center [713, 208] width 98 height 44
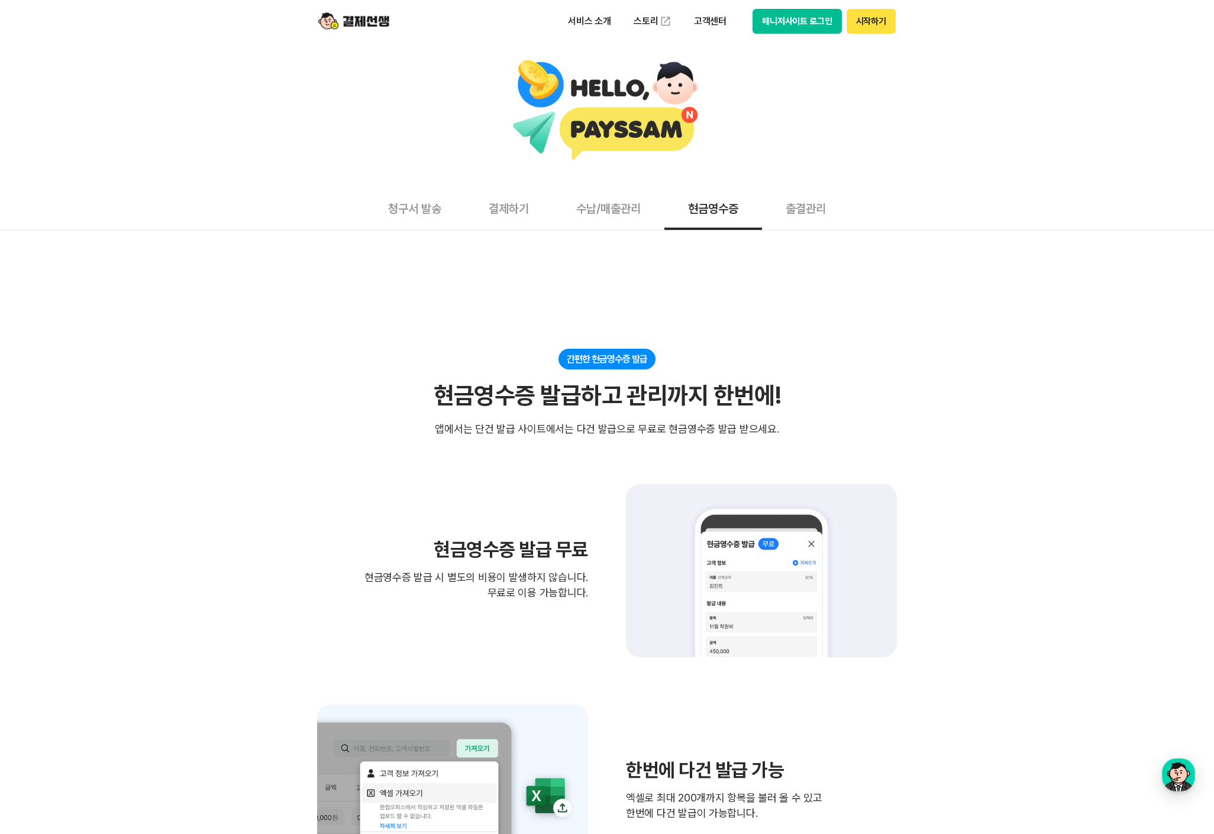
click at [808, 210] on button "출결관리" at bounding box center [806, 208] width 88 height 44
